Goal: Information Seeking & Learning: Learn about a topic

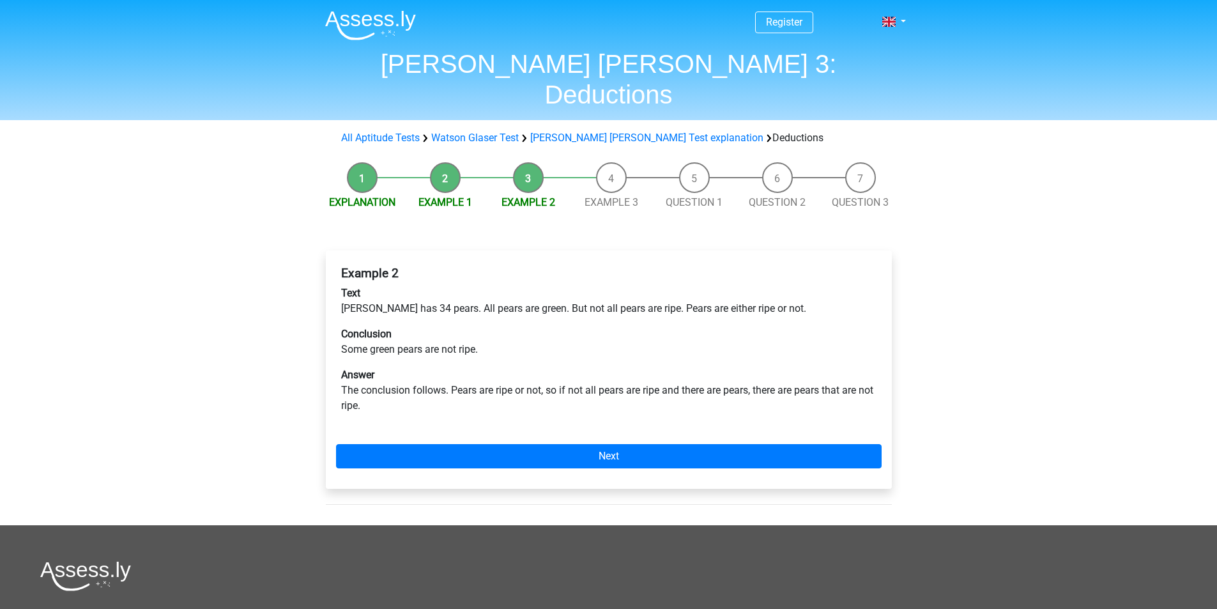
click at [609, 162] on li "Example 3" at bounding box center [611, 186] width 83 height 48
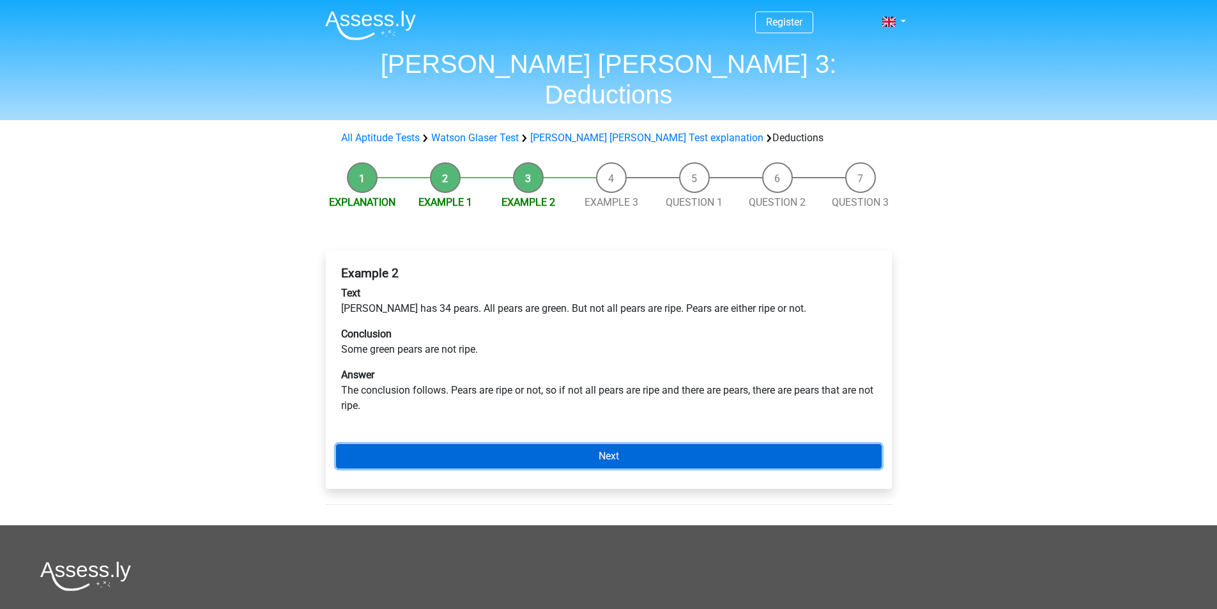
click at [612, 444] on link "Next" at bounding box center [608, 456] width 545 height 24
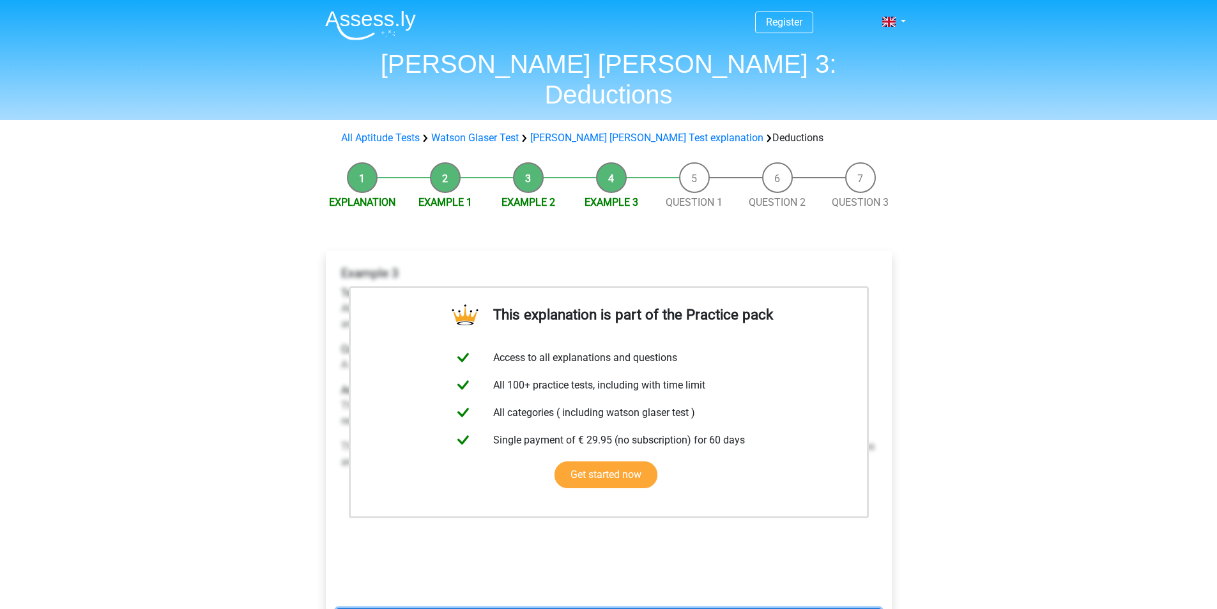
click at [614, 608] on link "Next" at bounding box center [608, 620] width 545 height 24
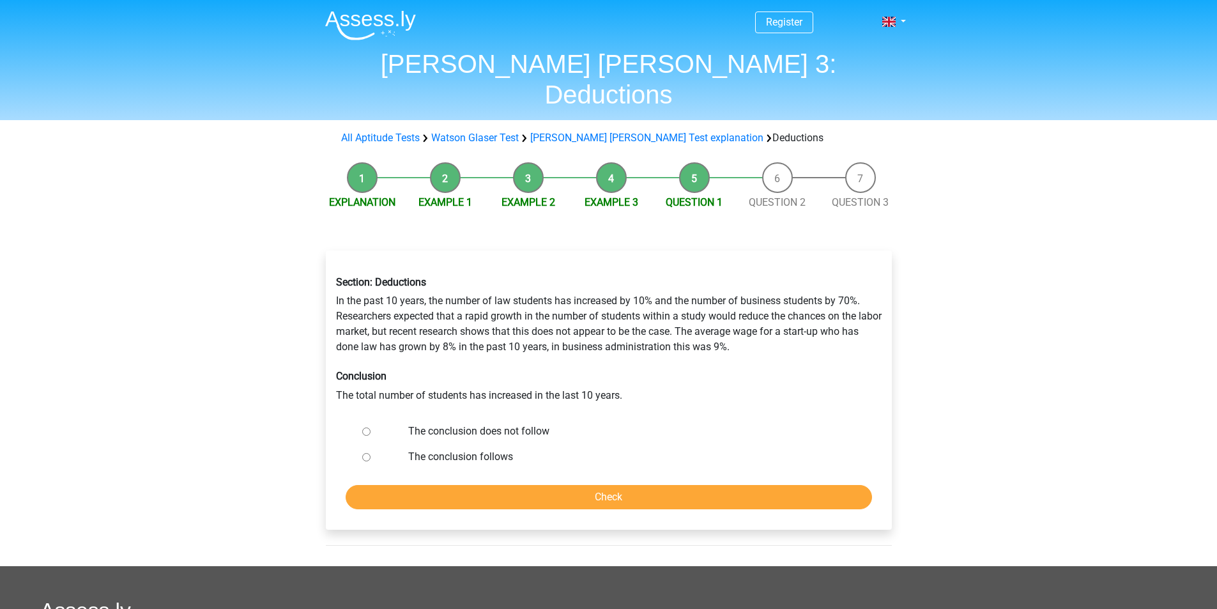
click at [366, 427] on input "The conclusion does not follow" at bounding box center [366, 431] width 8 height 8
radio input "true"
click at [612, 485] on input "Check" at bounding box center [609, 497] width 526 height 24
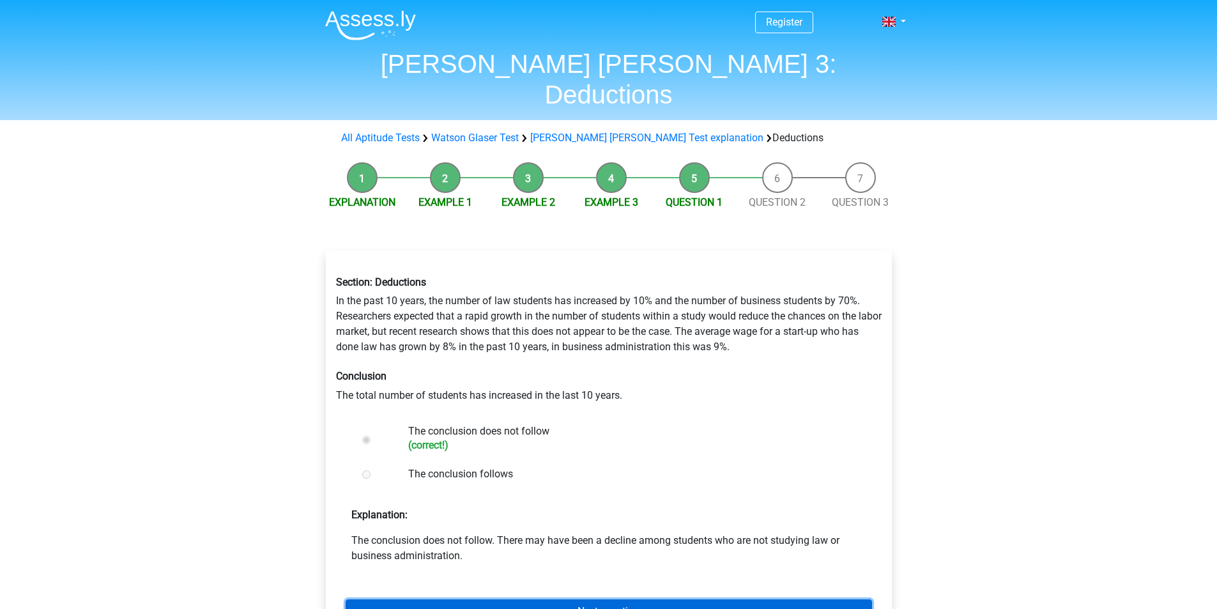
click at [618, 599] on link "Next question" at bounding box center [609, 611] width 526 height 24
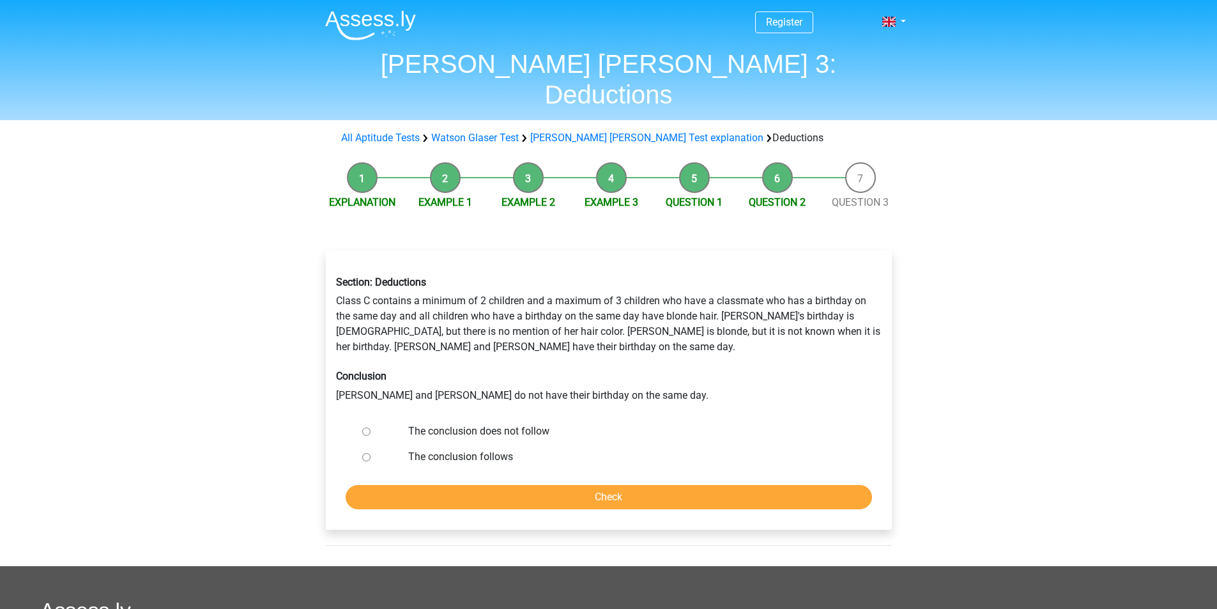
click at [368, 427] on input "The conclusion does not follow" at bounding box center [366, 431] width 8 height 8
radio input "true"
click at [596, 485] on input "Check" at bounding box center [609, 497] width 526 height 24
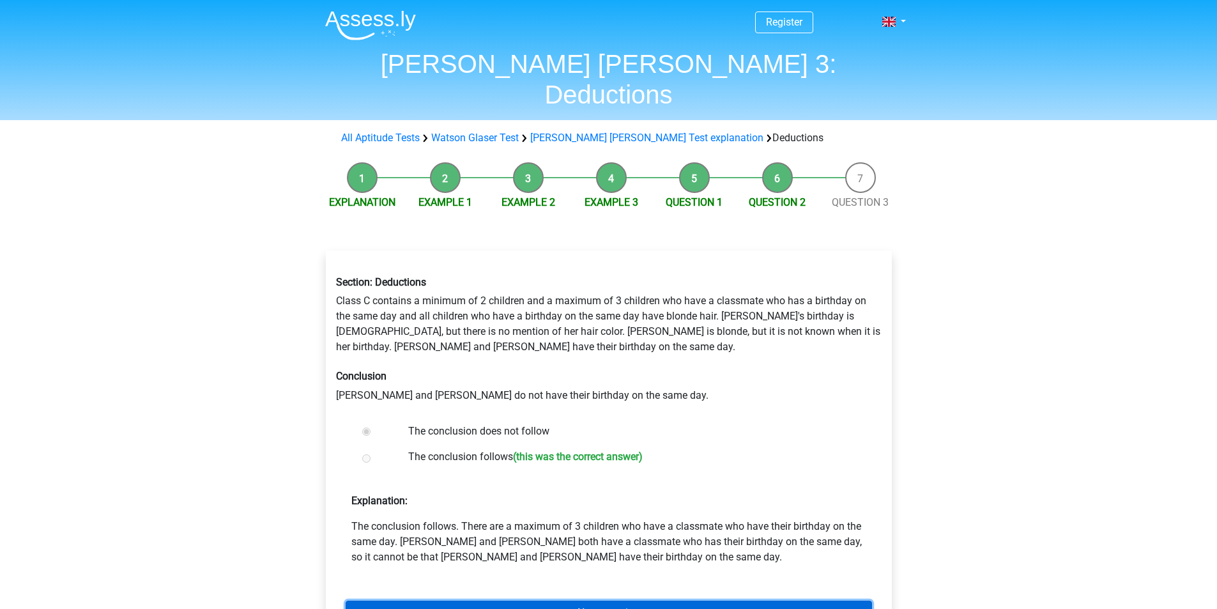
click at [593, 600] on link "Next question" at bounding box center [609, 612] width 526 height 24
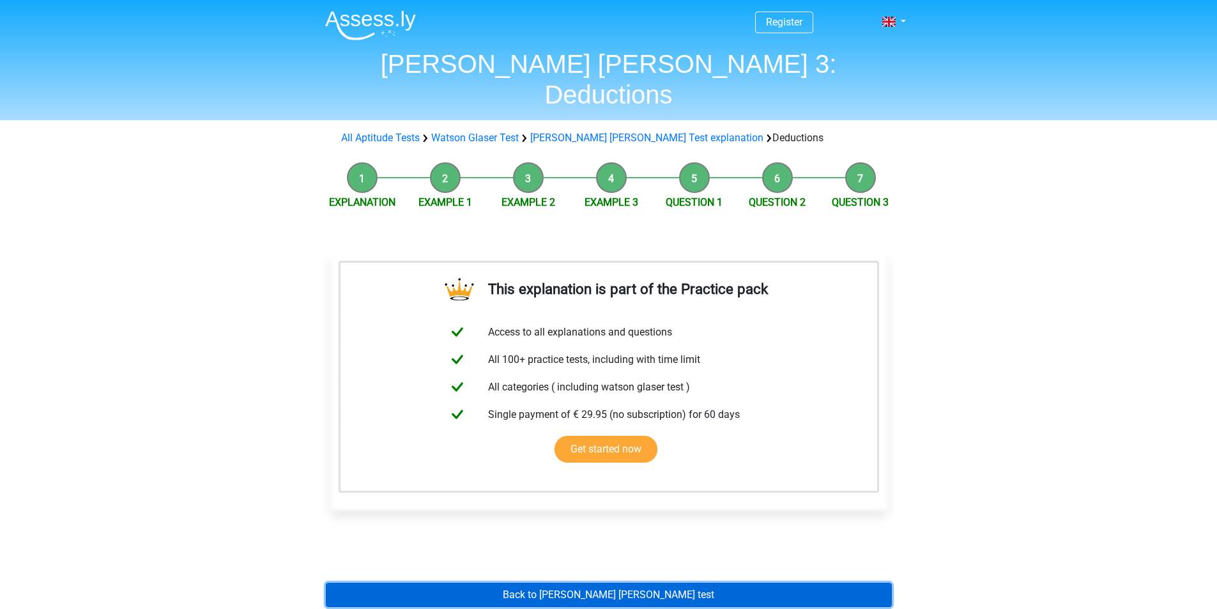
click at [581, 582] on link "Back to [PERSON_NAME] [PERSON_NAME] test" at bounding box center [609, 594] width 566 height 24
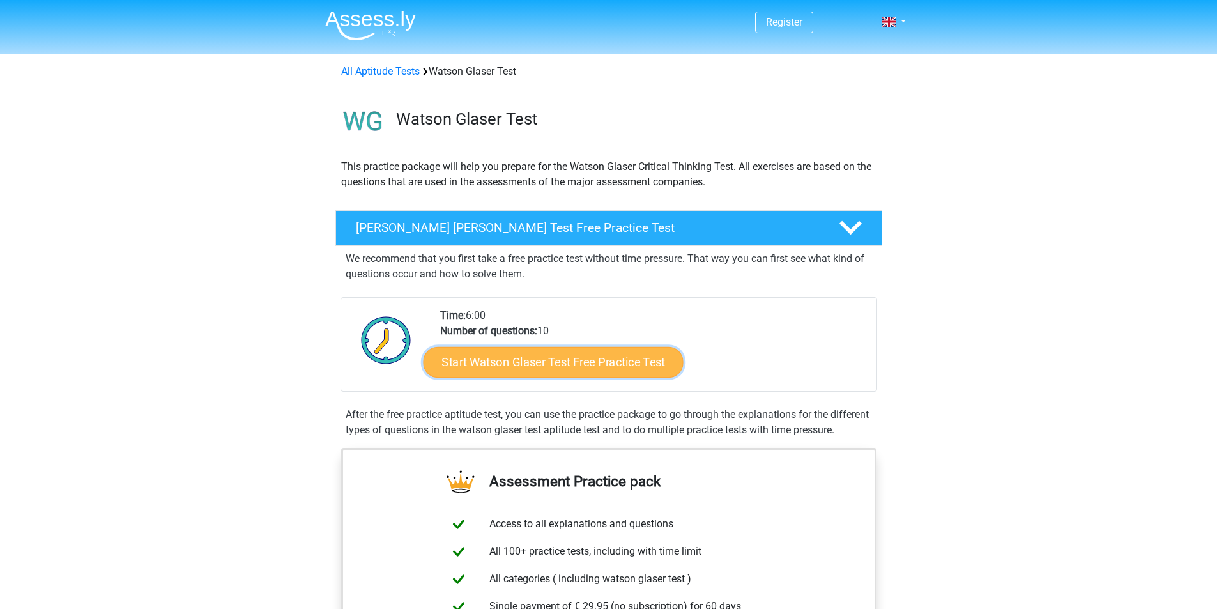
click at [552, 357] on link "Start Watson Glaser Test Free Practice Test" at bounding box center [553, 362] width 260 height 31
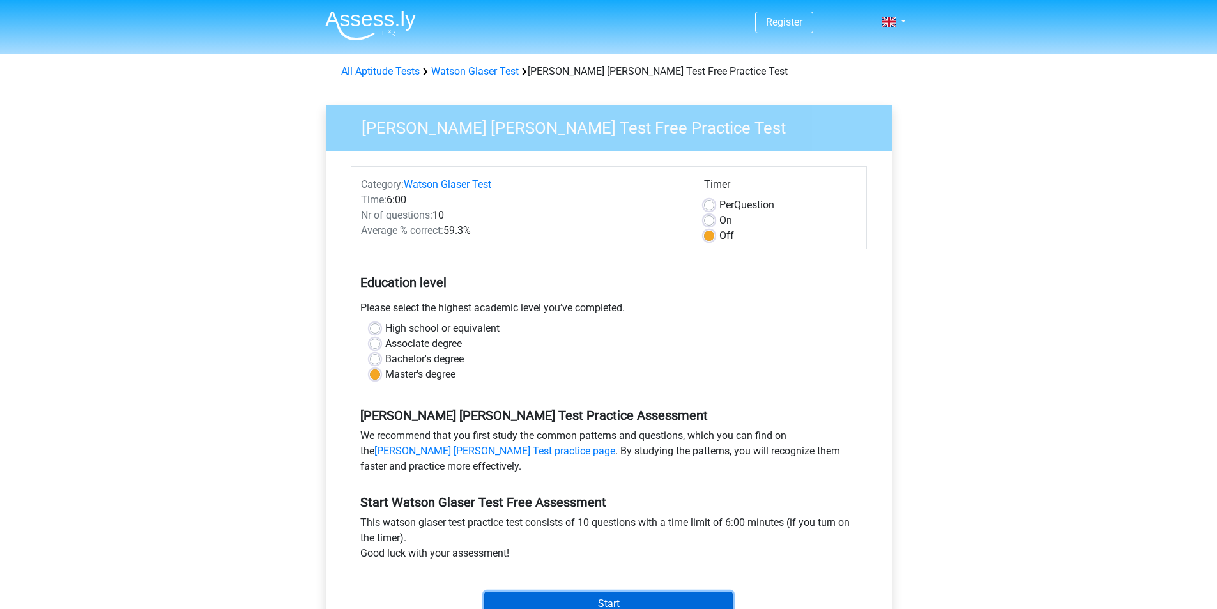
click at [640, 599] on input "Start" at bounding box center [608, 603] width 248 height 24
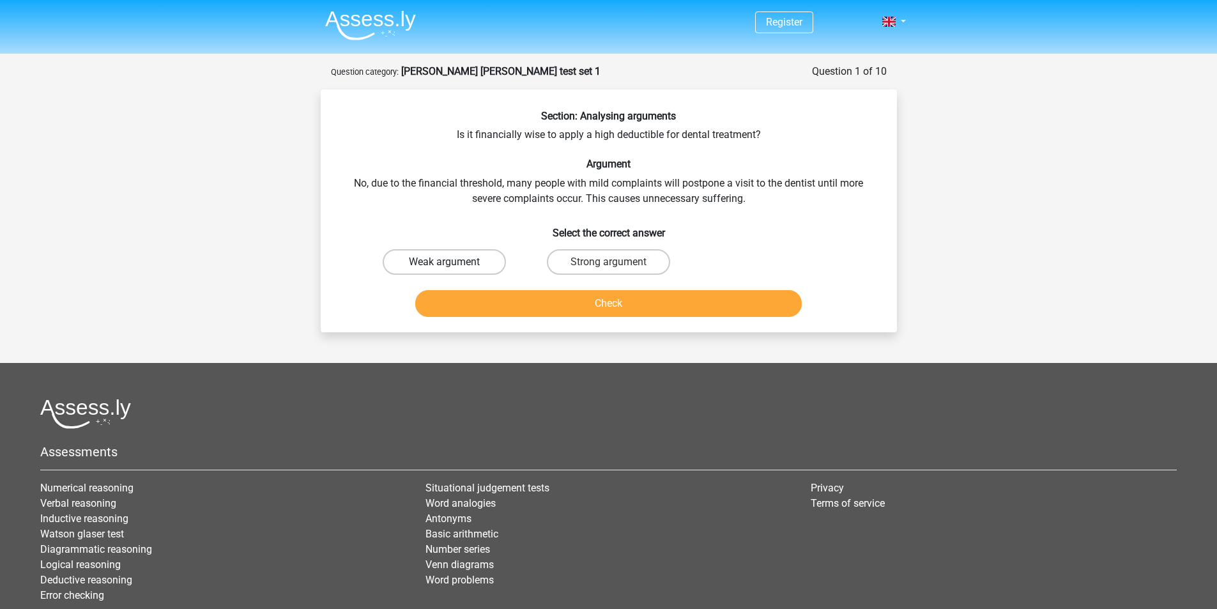
click at [459, 263] on label "Weak argument" at bounding box center [444, 262] width 123 height 26
click at [452, 263] on input "Weak argument" at bounding box center [448, 266] width 8 height 8
radio input "true"
click at [612, 307] on button "Check" at bounding box center [608, 303] width 386 height 27
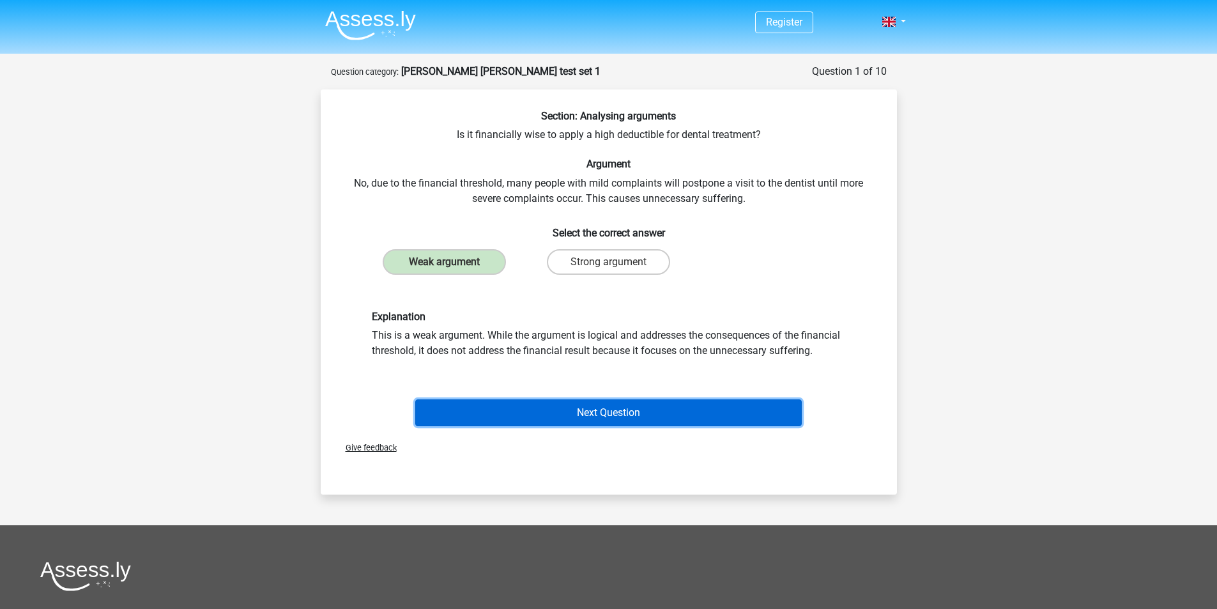
click at [627, 411] on button "Next Question" at bounding box center [608, 412] width 386 height 27
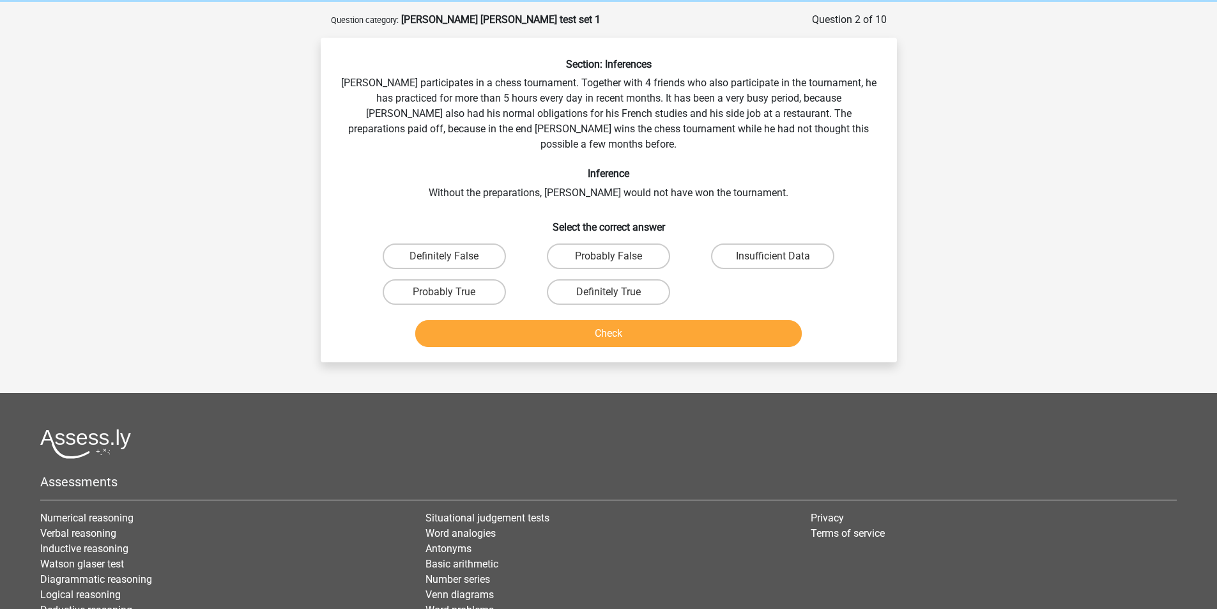
scroll to position [64, 0]
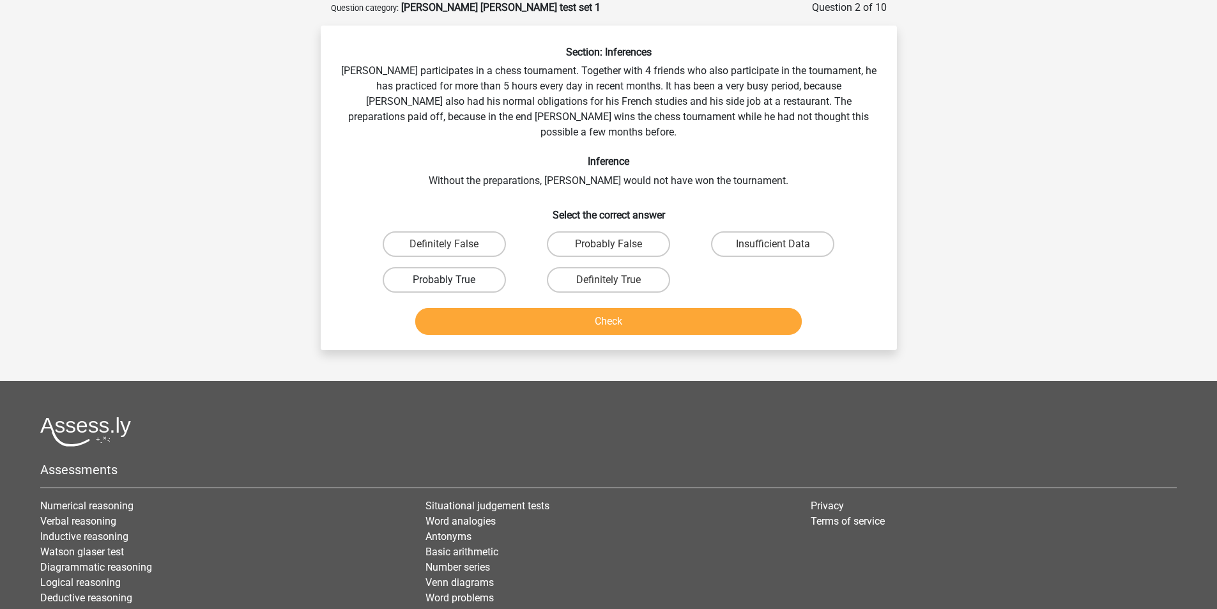
click at [455, 267] on label "Probably True" at bounding box center [444, 280] width 123 height 26
click at [452, 280] on input "Probably True" at bounding box center [448, 284] width 8 height 8
radio input "true"
click at [609, 308] on button "Check" at bounding box center [608, 321] width 386 height 27
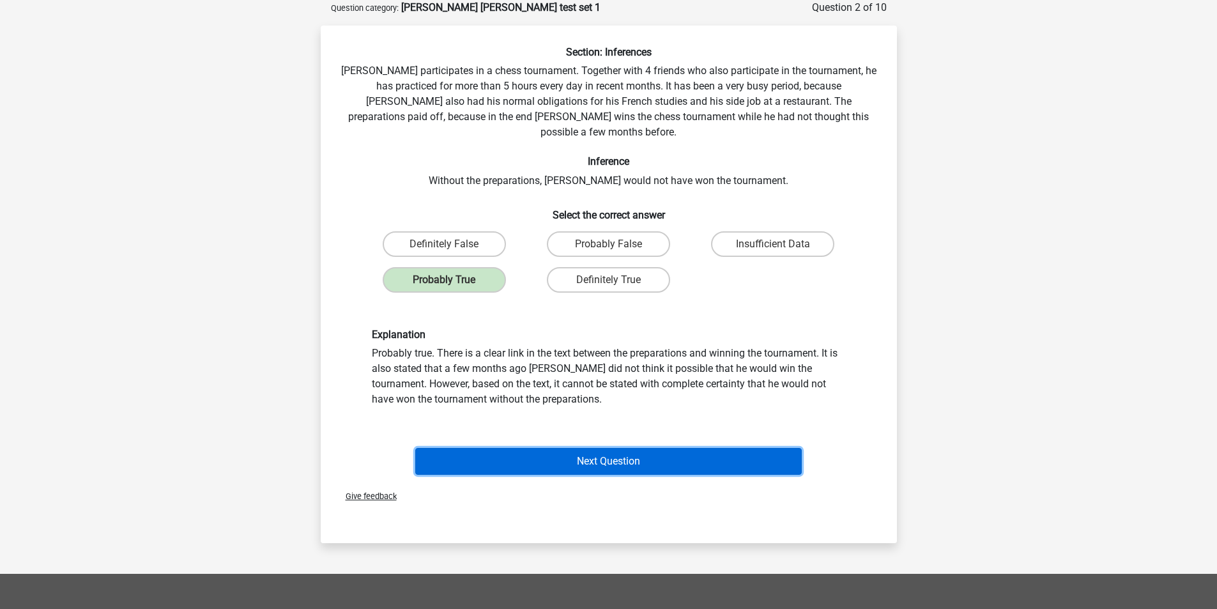
click at [618, 448] on button "Next Question" at bounding box center [608, 461] width 386 height 27
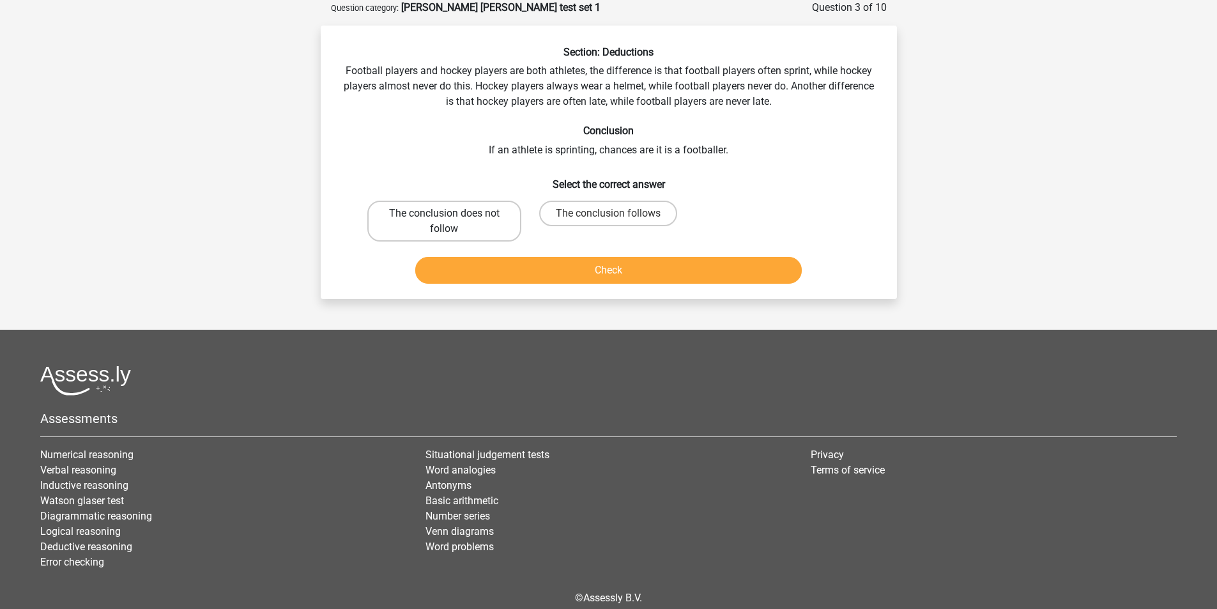
click at [452, 227] on label "The conclusion does not follow" at bounding box center [444, 221] width 154 height 41
click at [452, 222] on input "The conclusion does not follow" at bounding box center [448, 217] width 8 height 8
radio input "true"
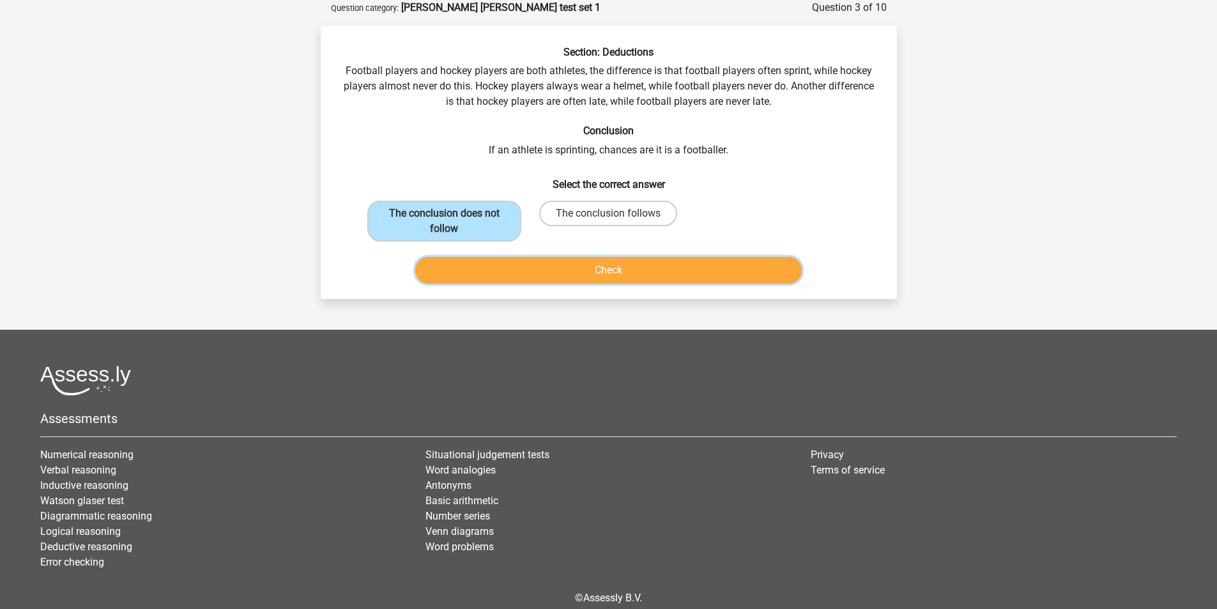
click at [627, 276] on button "Check" at bounding box center [608, 270] width 386 height 27
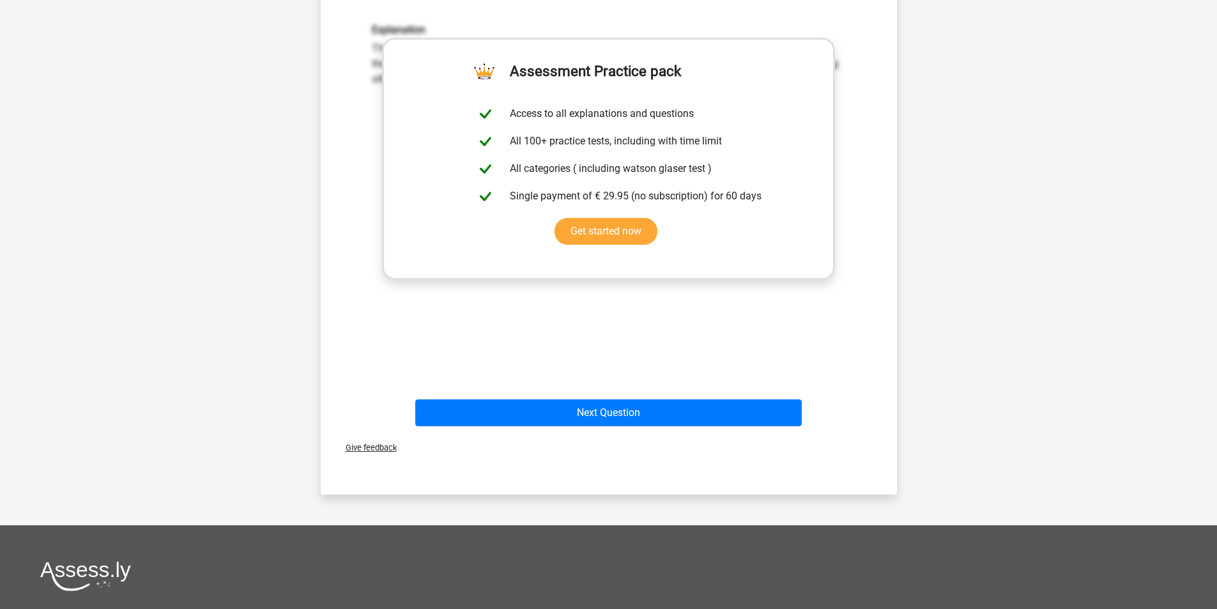
scroll to position [255, 0]
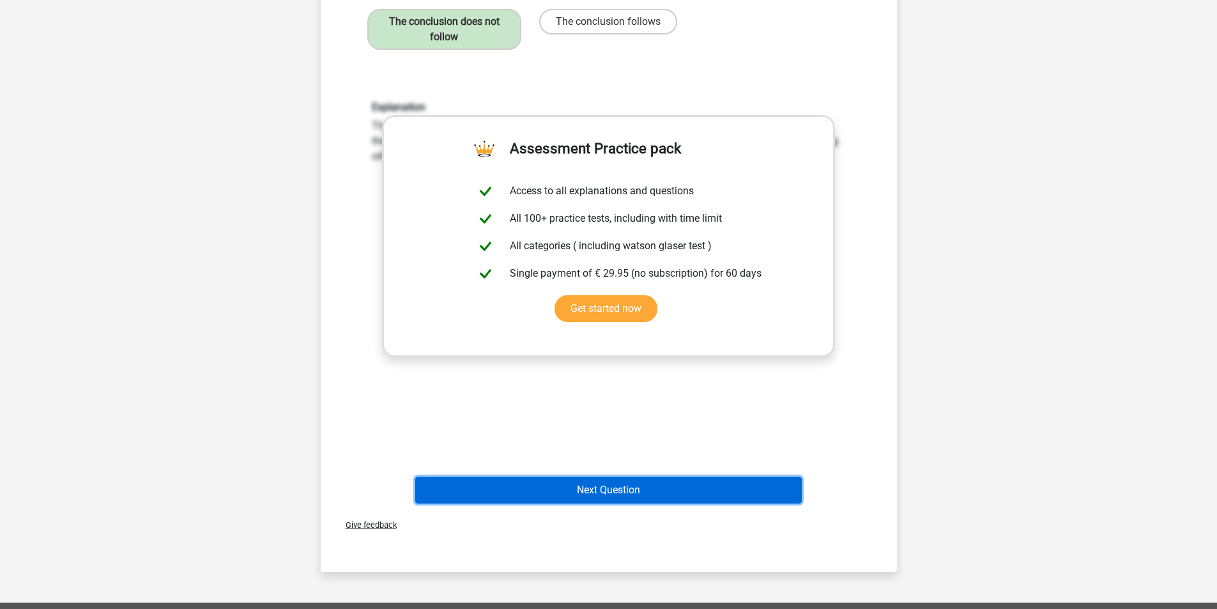
click at [599, 487] on button "Next Question" at bounding box center [608, 489] width 386 height 27
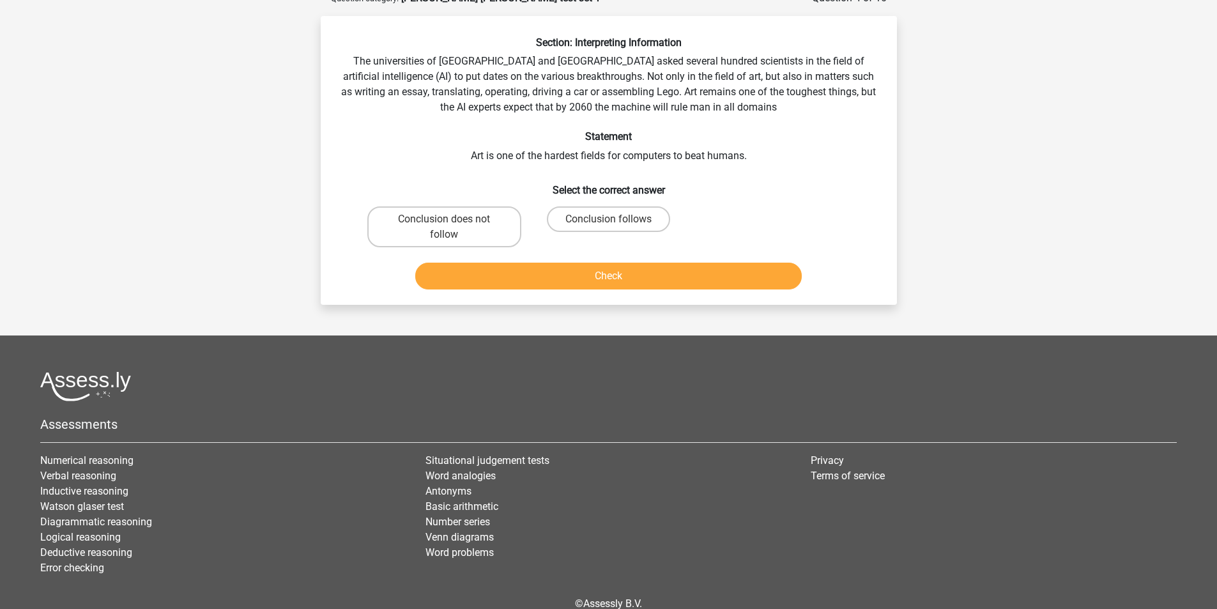
scroll to position [64, 0]
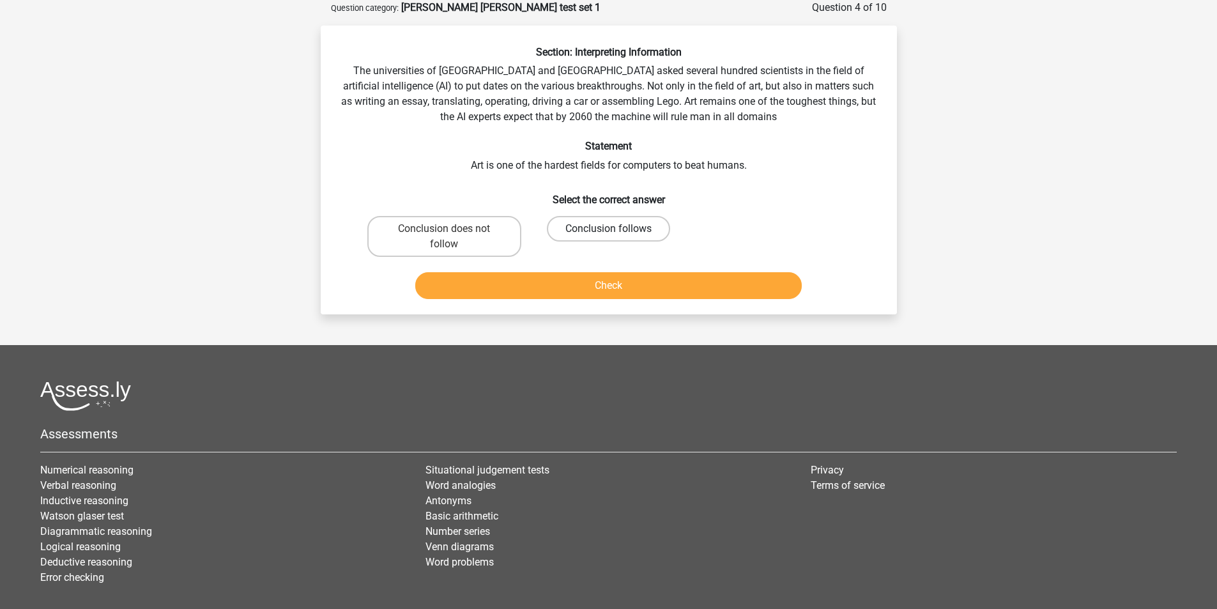
click at [622, 232] on label "Conclusion follows" at bounding box center [608, 229] width 123 height 26
click at [616, 232] on input "Conclusion follows" at bounding box center [612, 233] width 8 height 8
radio input "true"
click at [616, 291] on button "Check" at bounding box center [608, 285] width 386 height 27
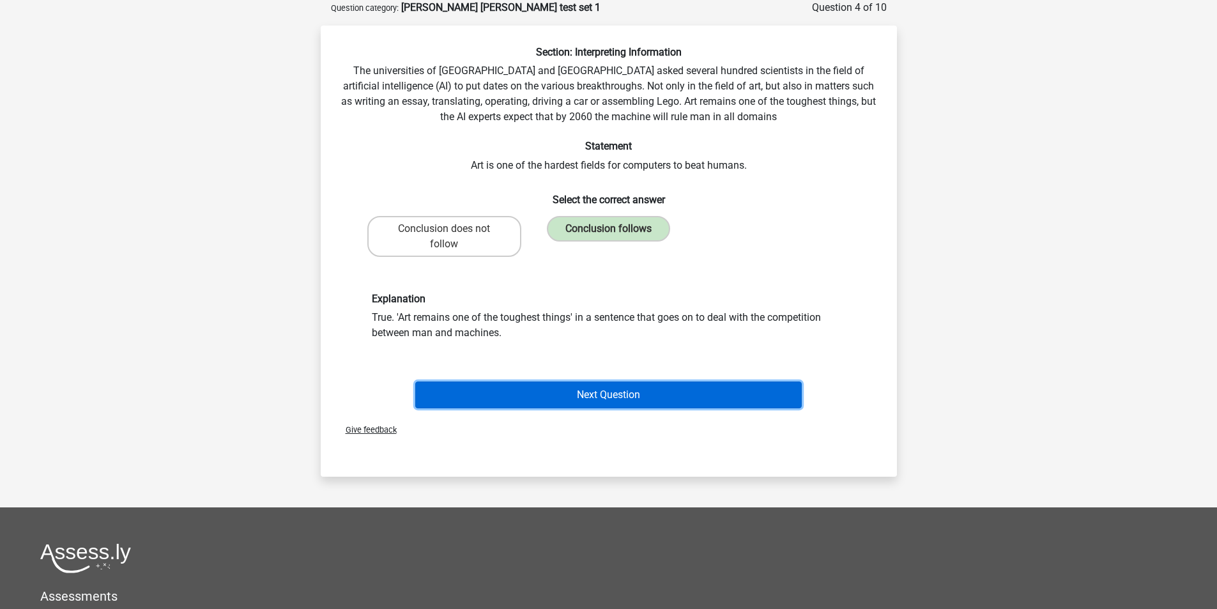
click at [620, 393] on button "Next Question" at bounding box center [608, 394] width 386 height 27
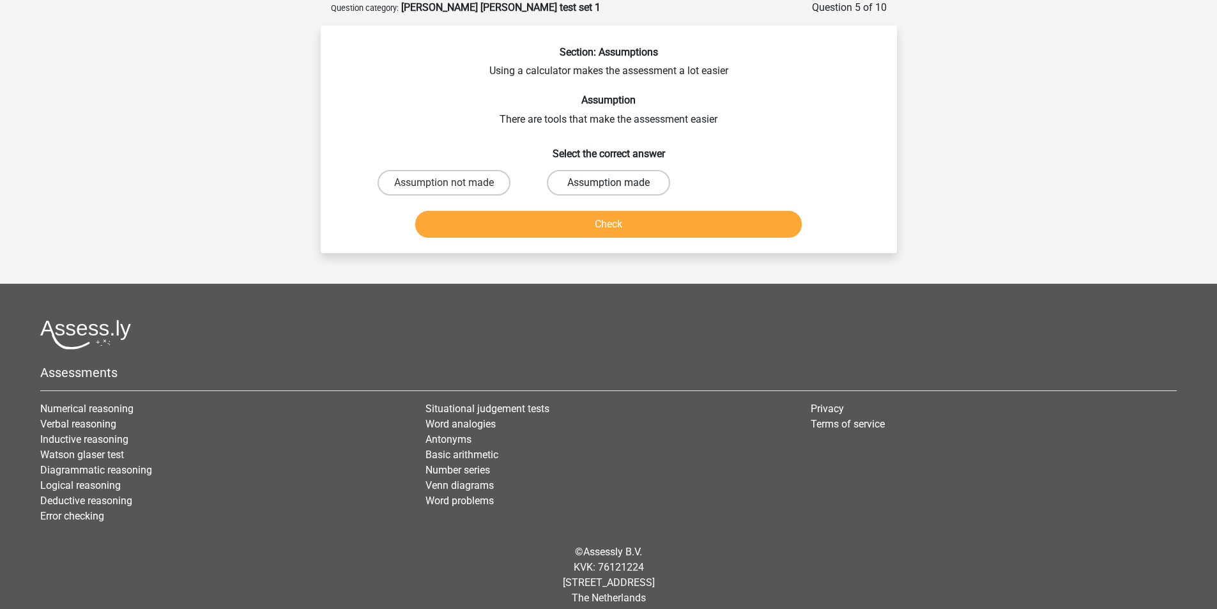
click at [601, 179] on label "Assumption made" at bounding box center [608, 183] width 123 height 26
click at [608, 183] on input "Assumption made" at bounding box center [612, 187] width 8 height 8
radio input "true"
click at [607, 221] on button "Check" at bounding box center [608, 224] width 386 height 27
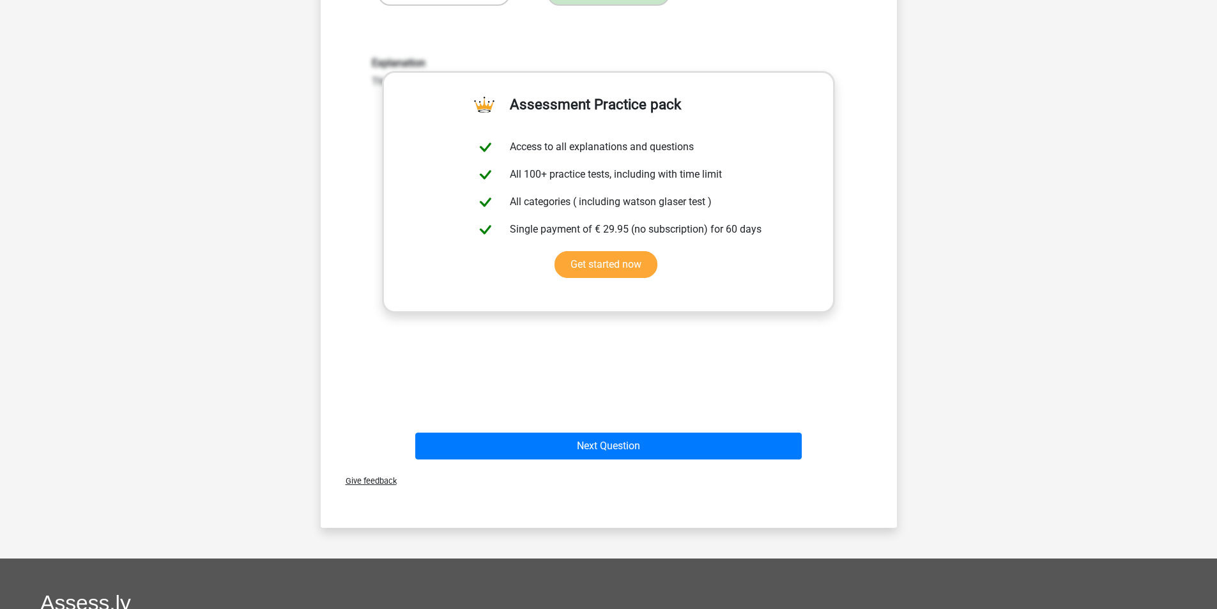
scroll to position [319, 0]
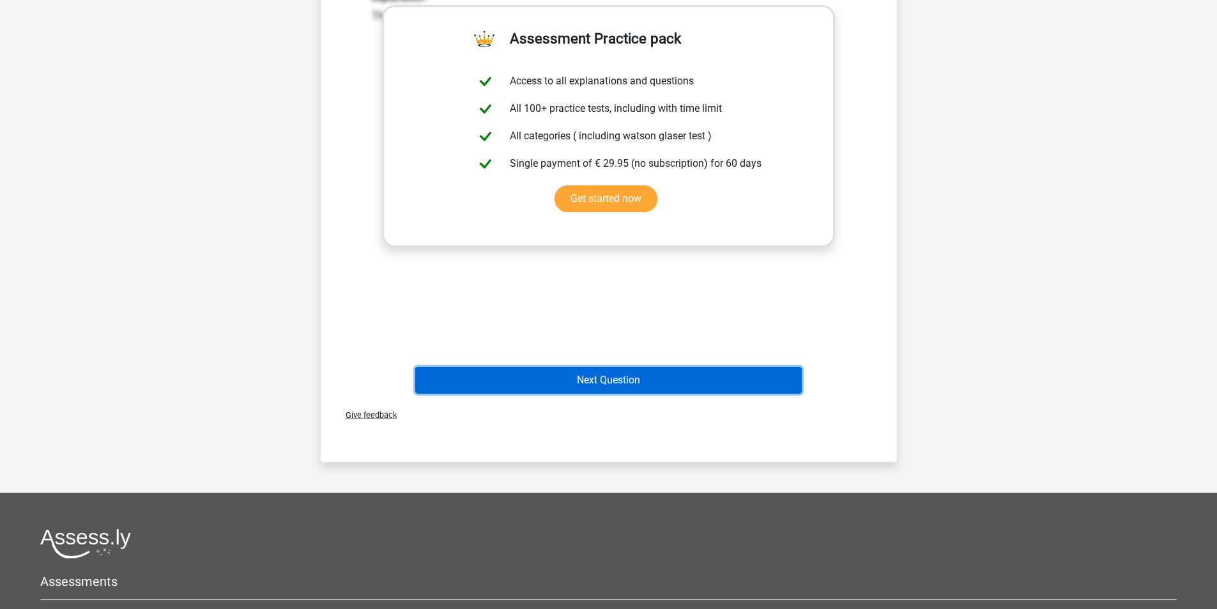
click at [609, 380] on button "Next Question" at bounding box center [608, 380] width 386 height 27
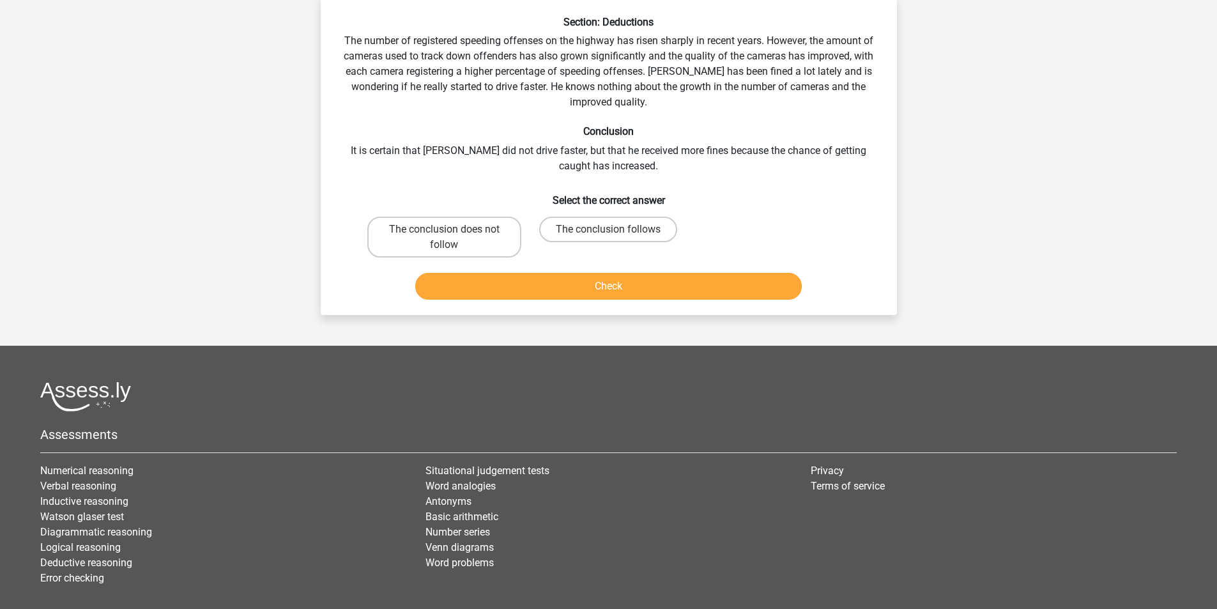
scroll to position [64, 0]
